Goal: Find specific page/section: Find specific page/section

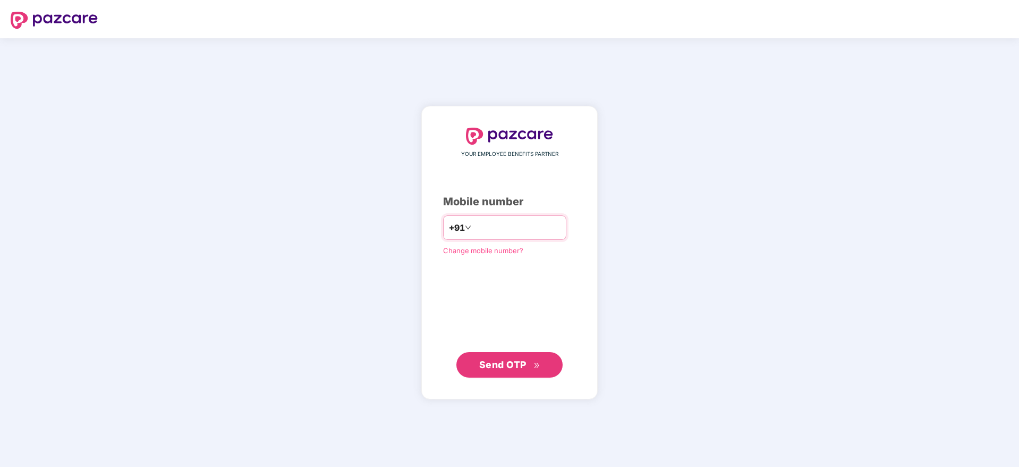
type input "**********"
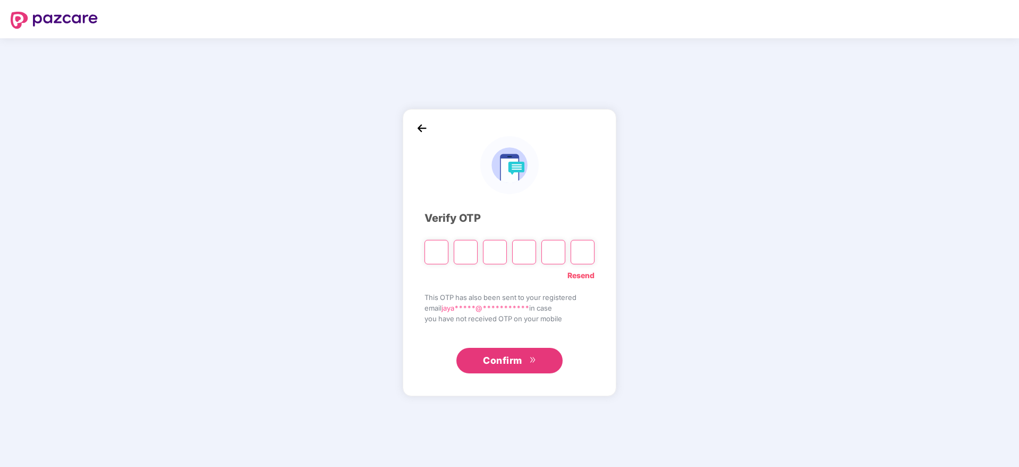
paste input "*"
type input "*"
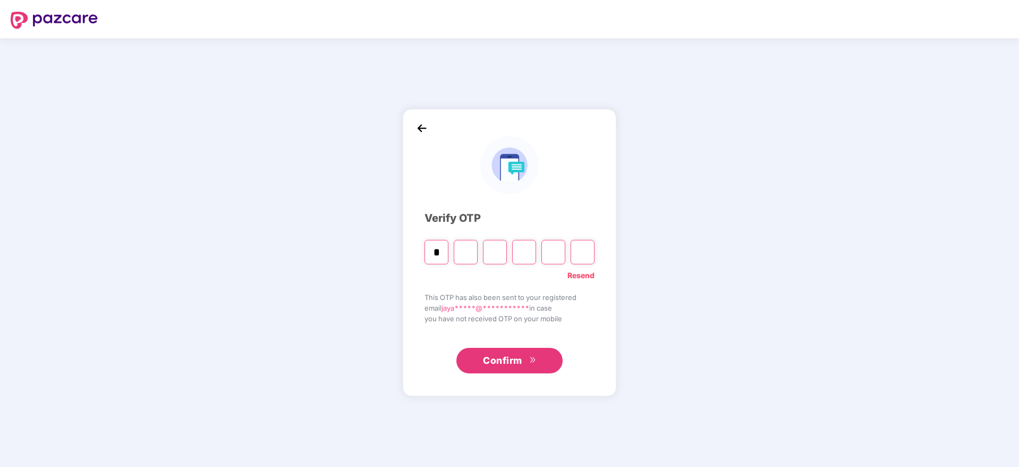
type input "*"
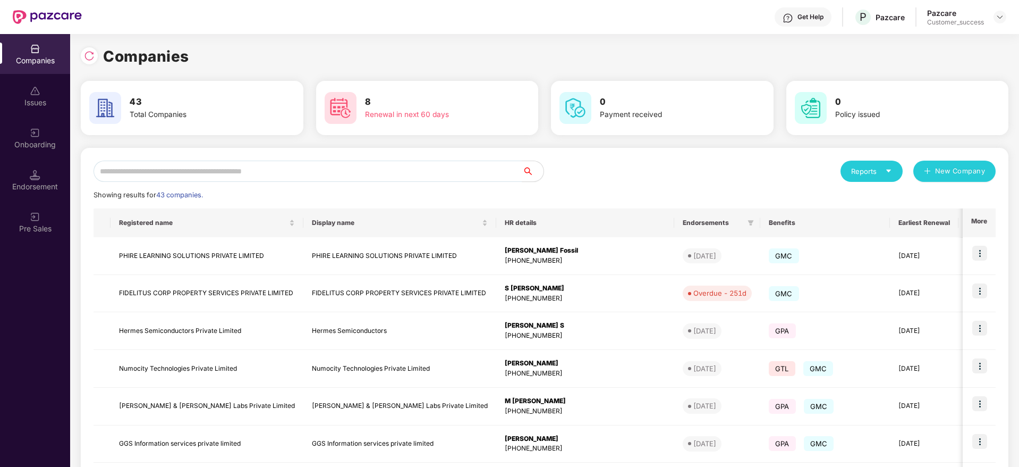
click at [799, 17] on div "Get Help" at bounding box center [811, 17] width 26 height 9
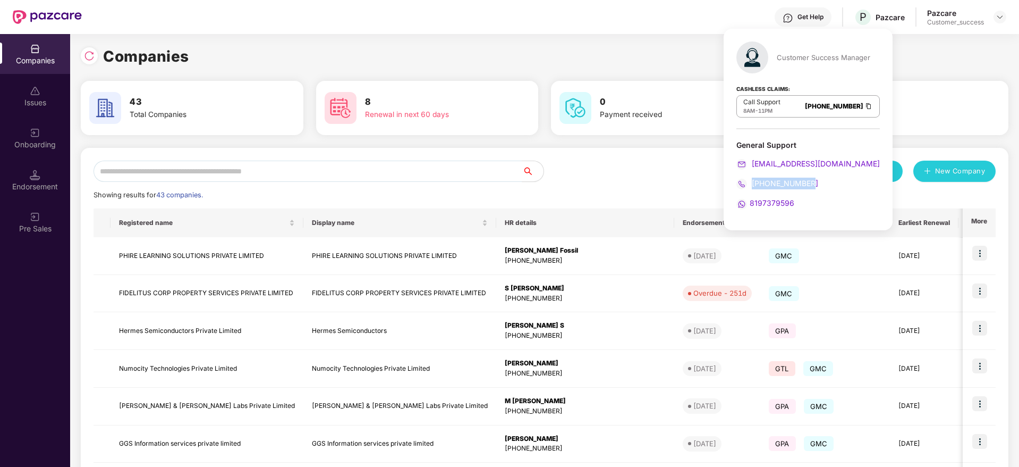
drag, startPoint x: 816, startPoint y: 183, endPoint x: 751, endPoint y: 185, distance: 64.4
click at [751, 185] on div "[PHONE_NUMBER]" at bounding box center [808, 183] width 143 height 12
copy span "080-3783-4753"
drag, startPoint x: 841, startPoint y: 166, endPoint x: 752, endPoint y: 163, distance: 88.8
click at [752, 163] on div "support@pazcare.com" at bounding box center [808, 164] width 143 height 12
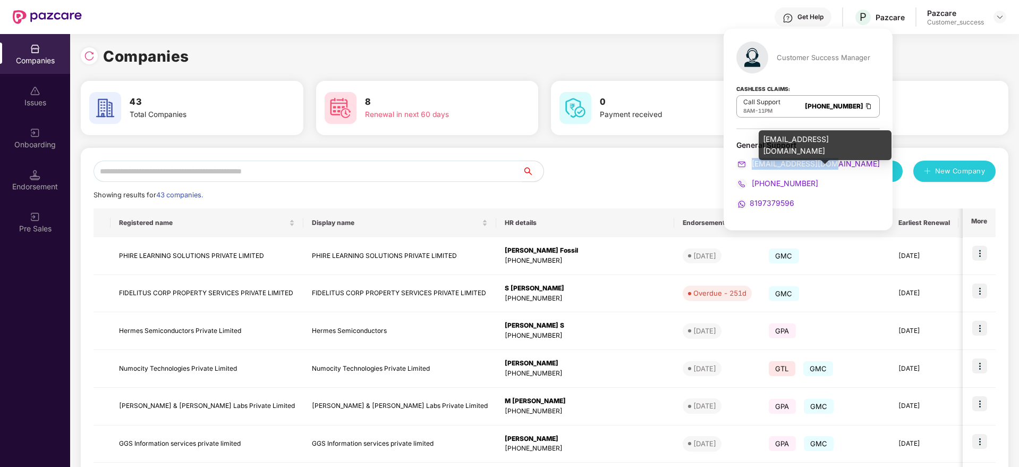
copy span "support@pazcare.com"
click at [865, 106] on img at bounding box center [869, 105] width 9 height 9
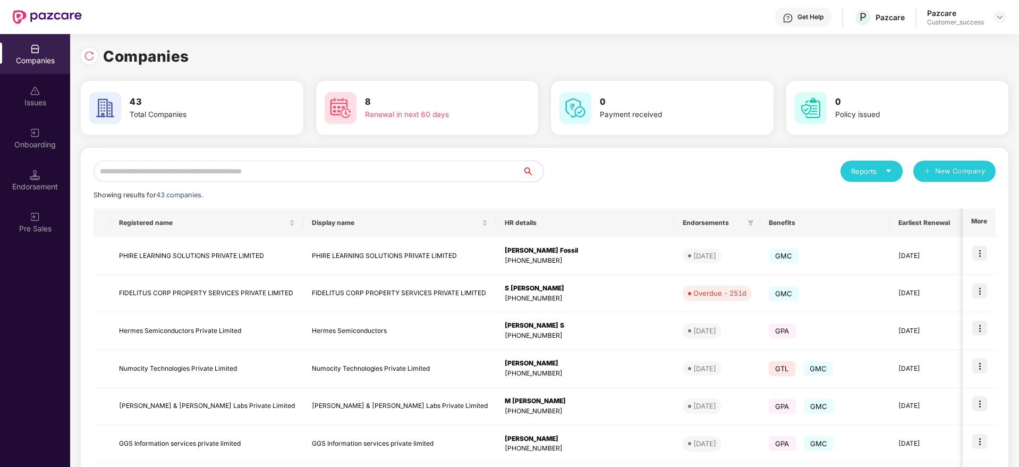
click at [306, 168] on input "text" at bounding box center [308, 170] width 429 height 21
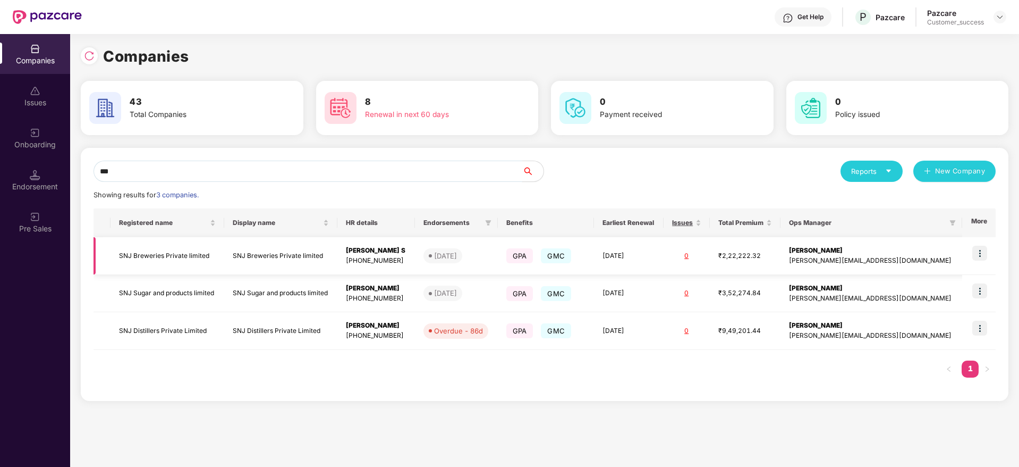
type input "***"
click at [981, 244] on td at bounding box center [978, 256] width 33 height 38
click at [177, 251] on td "SNJ Breweries Private limited" at bounding box center [167, 256] width 113 height 38
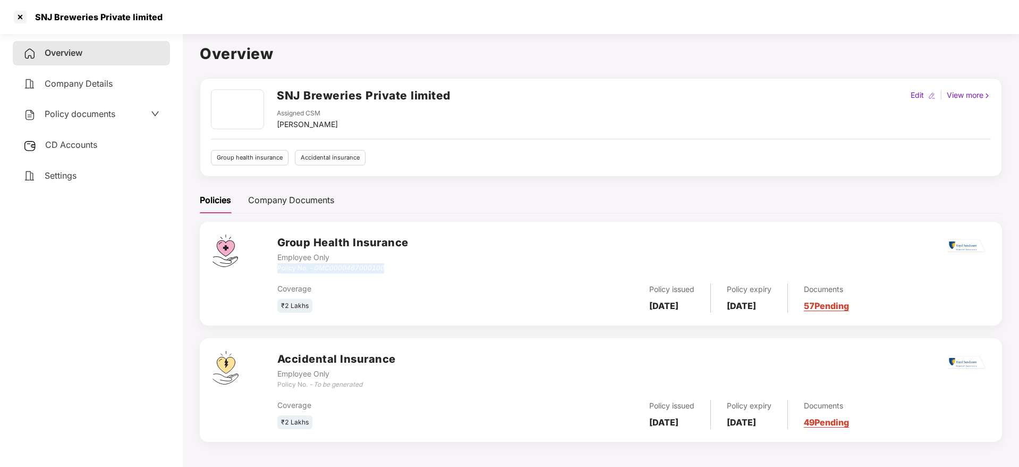
drag, startPoint x: 390, startPoint y: 268, endPoint x: 277, endPoint y: 270, distance: 113.2
click at [277, 270] on div "Policy No. - GMC0000467000100" at bounding box center [342, 268] width 131 height 10
copy div "Policy No. - GMC0000467000100"
click at [21, 20] on div at bounding box center [20, 17] width 17 height 17
